Goal: Information Seeking & Learning: Learn about a topic

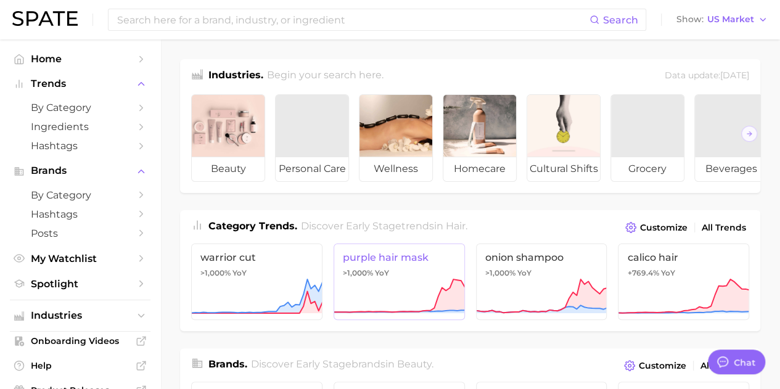
type textarea "x"
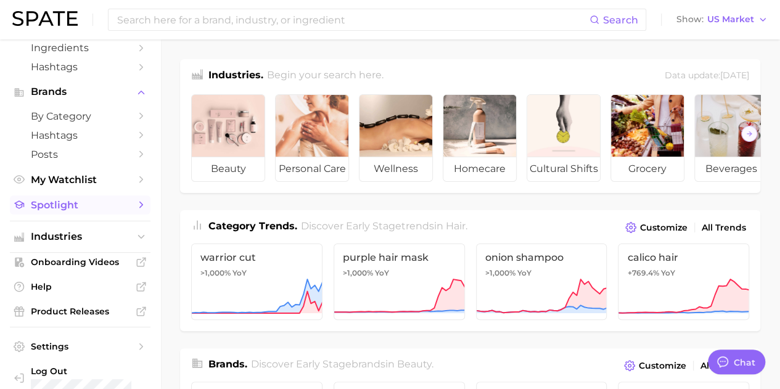
scroll to position [93, 0]
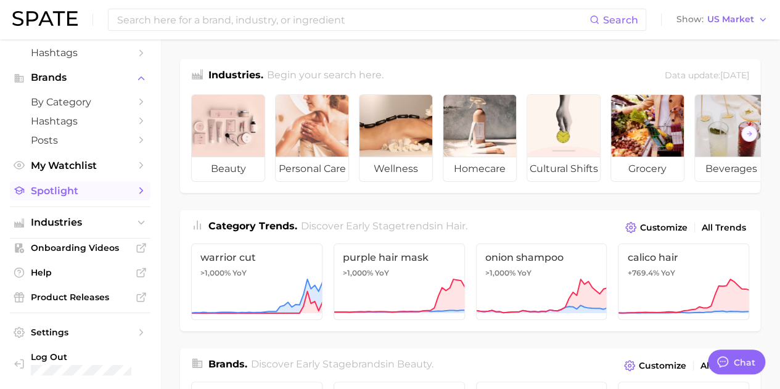
click at [61, 193] on span "Spotlight" at bounding box center [80, 191] width 99 height 12
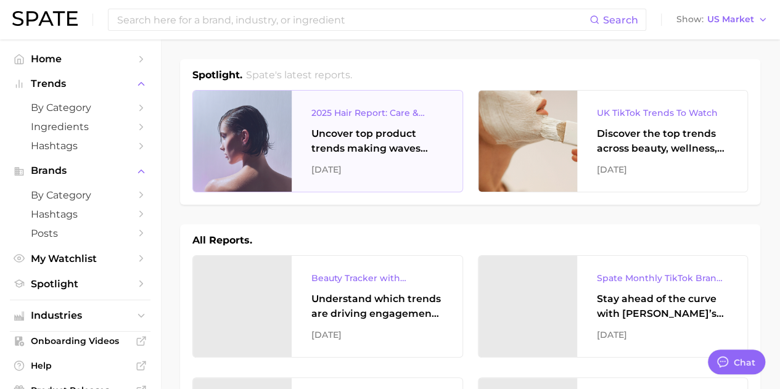
click at [359, 109] on div "2025 Hair Report: Care & Styling Products" at bounding box center [377, 113] width 131 height 15
